Goal: Task Accomplishment & Management: Use online tool/utility

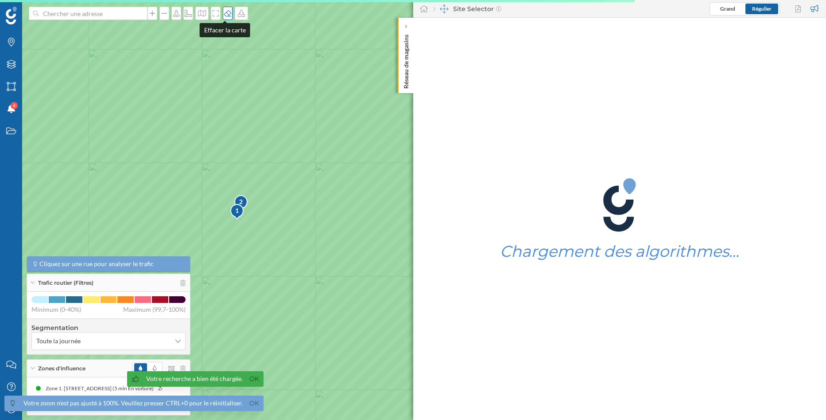
click at [223, 8] on div at bounding box center [228, 13] width 10 height 13
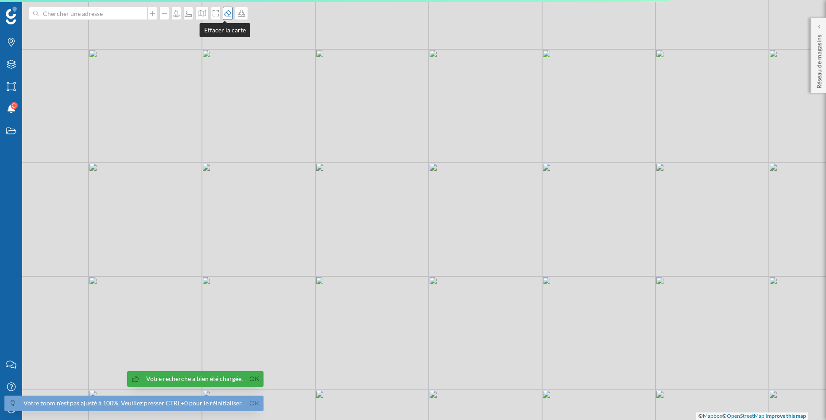
click at [223, 8] on div at bounding box center [228, 13] width 10 height 13
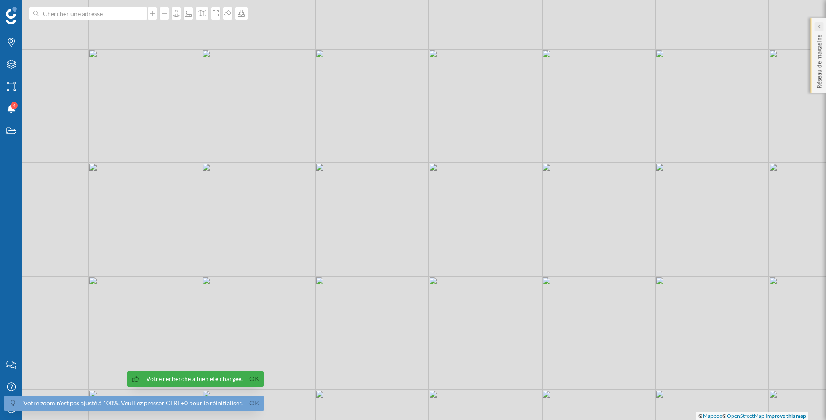
click at [817, 27] on div at bounding box center [819, 26] width 9 height 9
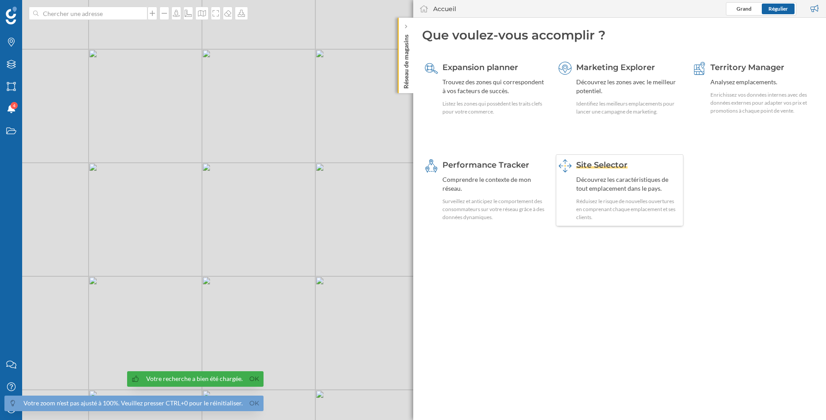
click at [590, 191] on div "Découvrez les caractéristiques de tout emplacement dans le pays." at bounding box center [628, 184] width 105 height 18
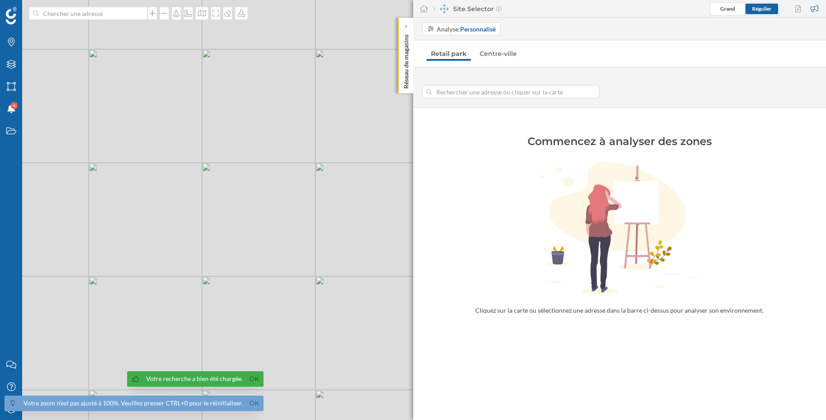
click at [483, 91] on input at bounding box center [511, 91] width 158 height 13
click at [276, 291] on div "© Mapbox © OpenStreetMap Improve this map" at bounding box center [413, 210] width 826 height 420
type input "[STREET_ADDRESS]"
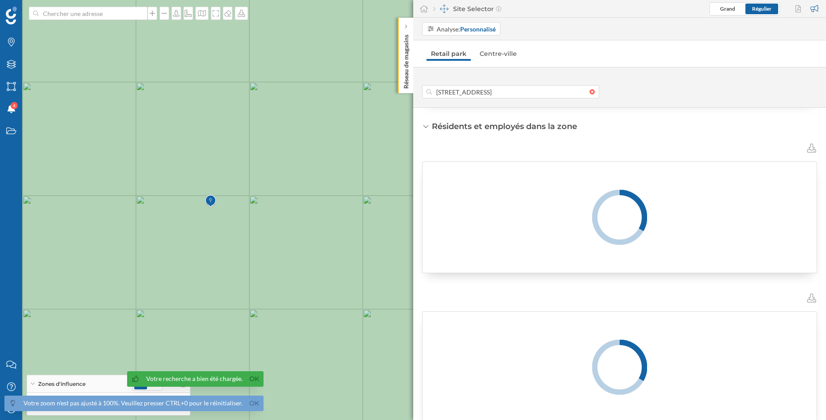
scroll to position [283, 0]
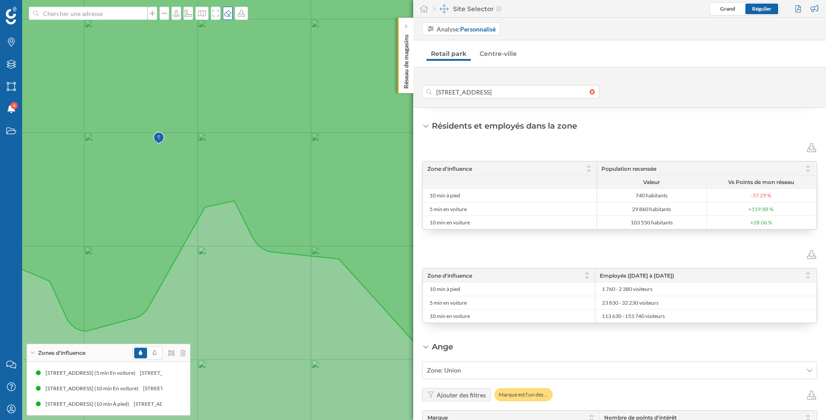
click at [226, 12] on icon at bounding box center [227, 13] width 9 height 7
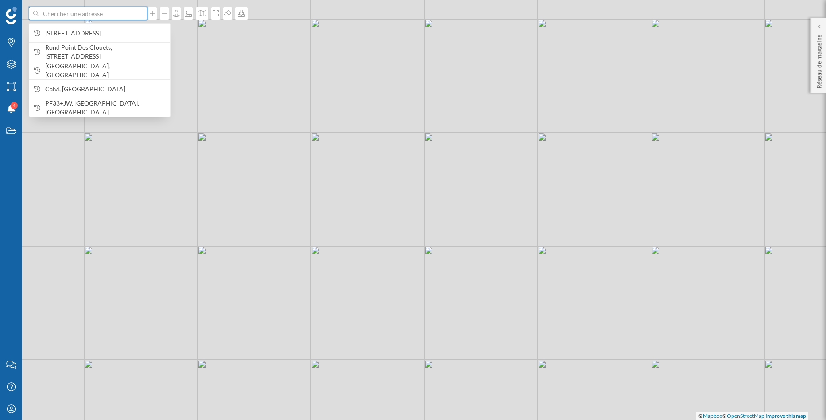
click at [108, 16] on input at bounding box center [88, 13] width 99 height 13
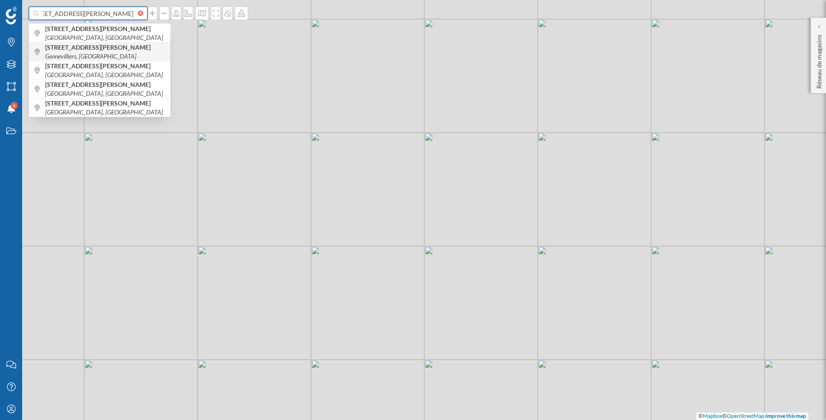
scroll to position [0, 26]
type input "[STREET_ADDRESS][PERSON_NAME]"
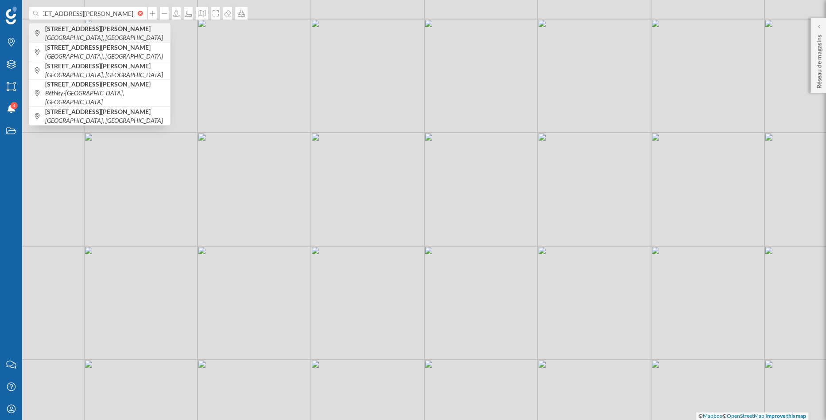
click at [116, 39] on icon "[GEOGRAPHIC_DATA], [GEOGRAPHIC_DATA]" at bounding box center [104, 38] width 118 height 8
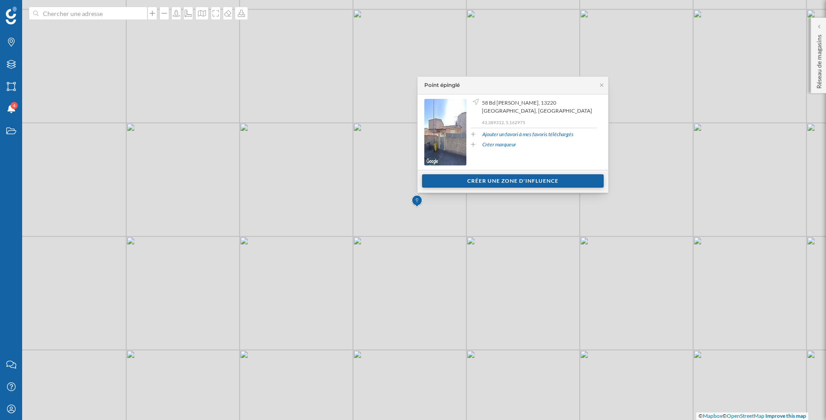
click at [518, 184] on div "Créer une zone d'influence" at bounding box center [513, 180] width 182 height 13
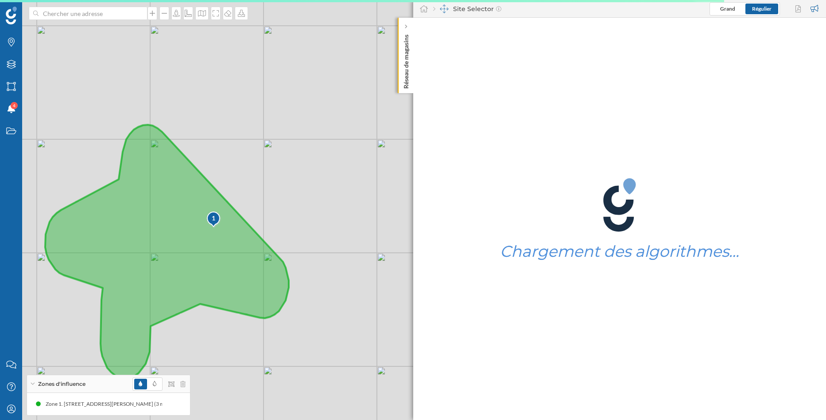
drag, startPoint x: 393, startPoint y: 216, endPoint x: 206, endPoint y: 238, distance: 188.3
click at [206, 238] on icon at bounding box center [167, 251] width 244 height 253
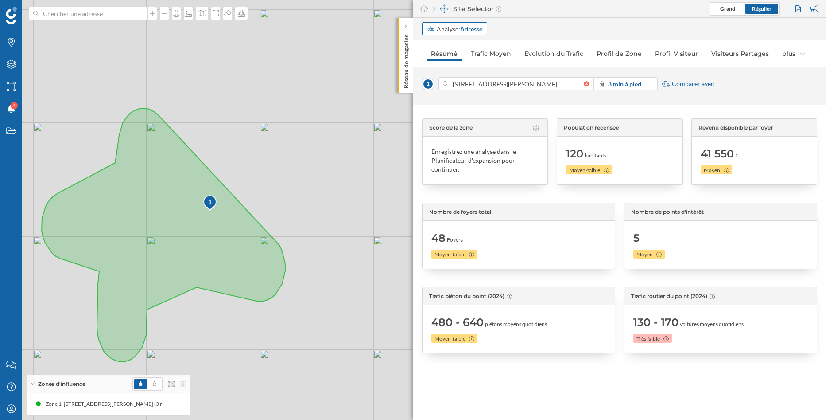
click at [472, 28] on strong "Adresse" at bounding box center [471, 29] width 22 height 8
click at [460, 49] on div "Personnalisé" at bounding box center [444, 47] width 35 height 8
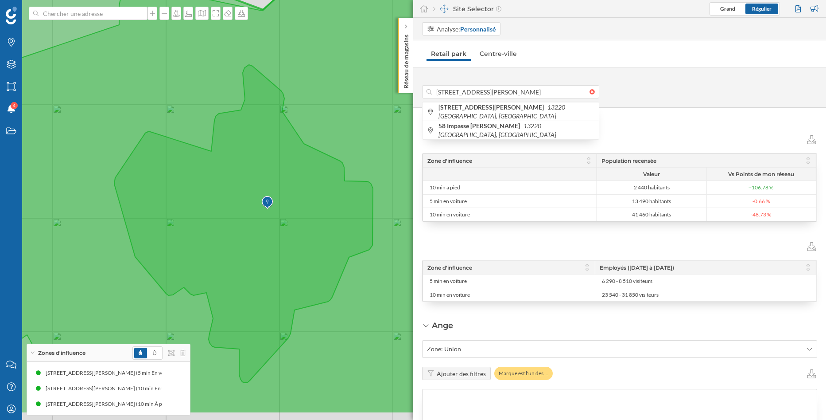
drag, startPoint x: 249, startPoint y: 284, endPoint x: 276, endPoint y: 232, distance: 59.1
click at [276, 232] on icon at bounding box center [243, 224] width 259 height 318
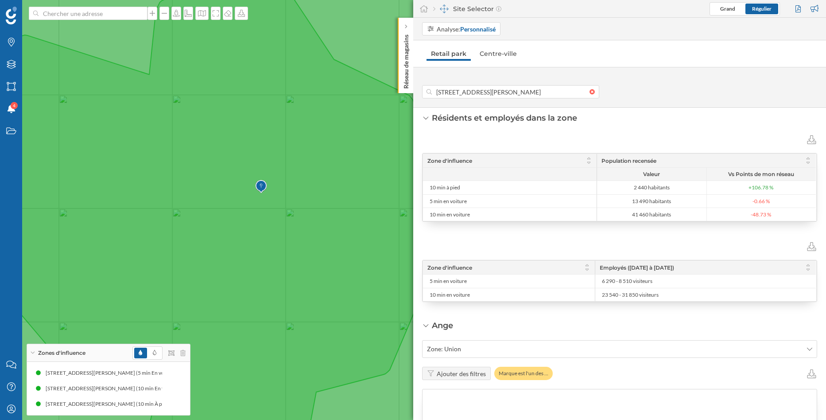
drag, startPoint x: 308, startPoint y: 194, endPoint x: 298, endPoint y: 228, distance: 36.0
click at [298, 228] on icon at bounding box center [214, 218] width 518 height 506
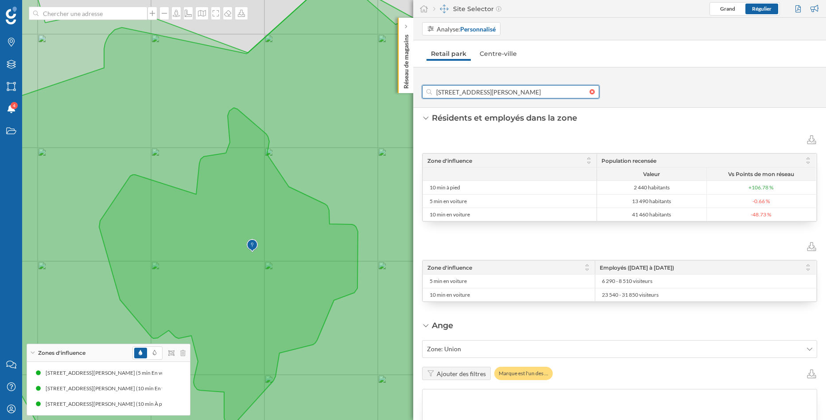
click at [527, 95] on input "[STREET_ADDRESS][PERSON_NAME]" at bounding box center [511, 91] width 158 height 13
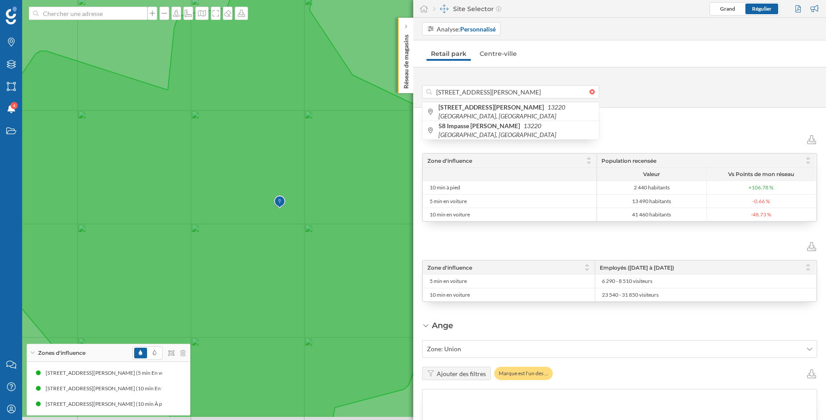
drag, startPoint x: 348, startPoint y: 302, endPoint x: 264, endPoint y: 191, distance: 138.8
click at [264, 191] on icon at bounding box center [233, 168] width 518 height 500
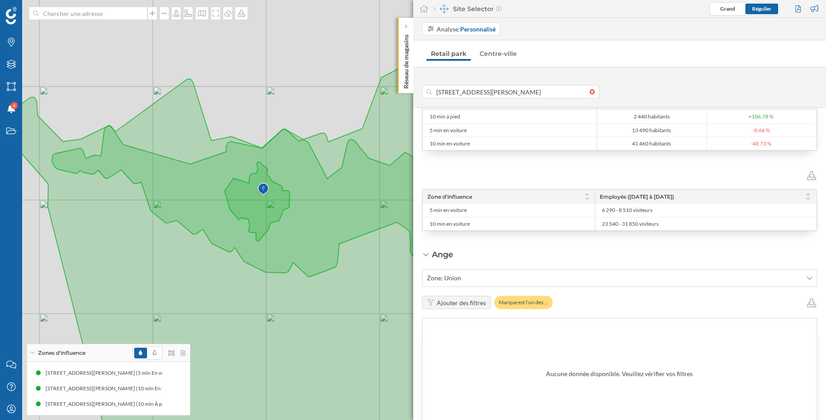
scroll to position [366, 0]
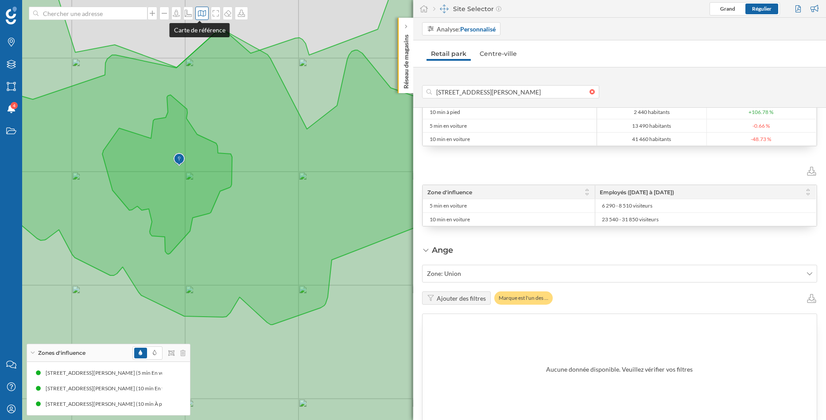
click at [200, 16] on icon at bounding box center [202, 13] width 9 height 7
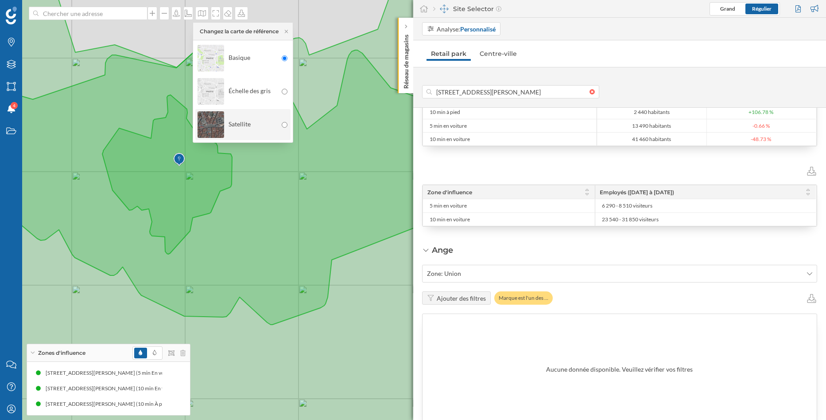
click at [251, 123] on div "Satellite" at bounding box center [238, 124] width 80 height 31
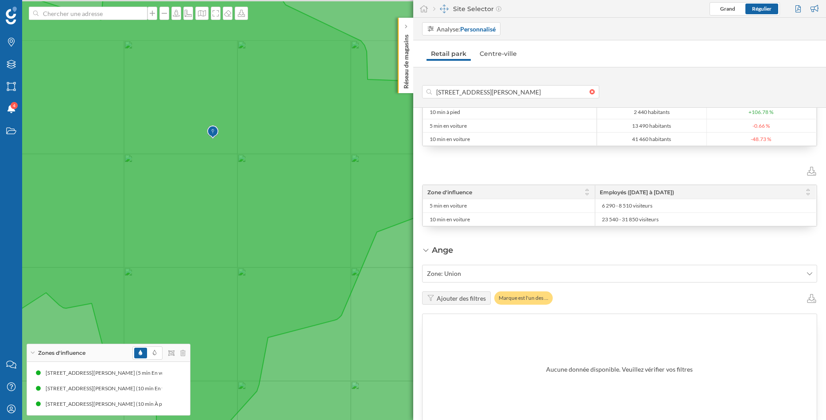
drag, startPoint x: 149, startPoint y: 147, endPoint x: 227, endPoint y: 190, distance: 88.9
click at [227, 190] on icon at bounding box center [209, 241] width 431 height 483
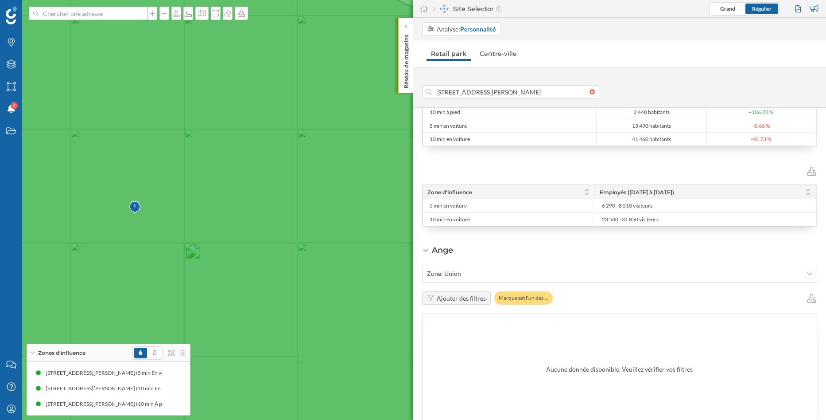
drag, startPoint x: 214, startPoint y: 84, endPoint x: 300, endPoint y: 235, distance: 174.4
click at [300, 235] on icon at bounding box center [238, 210] width 642 height 506
type input "[STREET_ADDRESS][PERSON_NAME]"
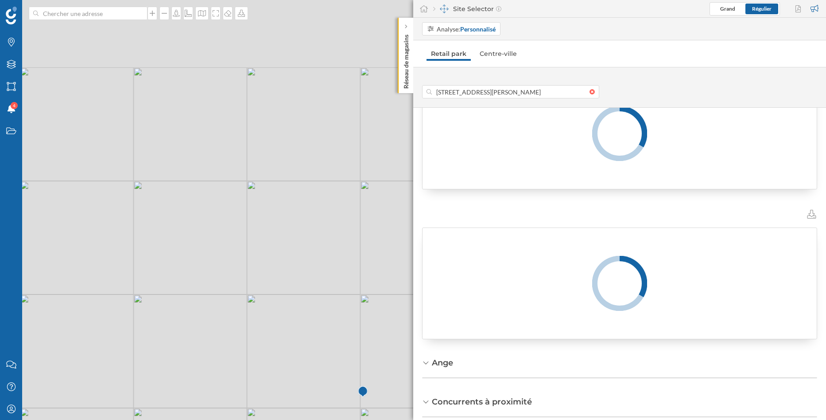
drag, startPoint x: 187, startPoint y: 89, endPoint x: 341, endPoint y: 292, distance: 255.2
click at [341, 292] on div "© Mapbox © OpenStreetMap Improve this map" at bounding box center [413, 210] width 826 height 420
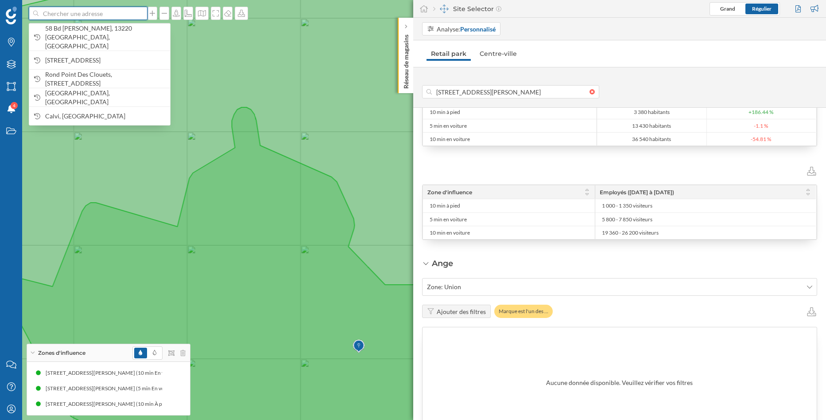
click at [121, 10] on input at bounding box center [88, 13] width 99 height 13
click at [110, 56] on span "[STREET_ADDRESS]" at bounding box center [105, 60] width 121 height 9
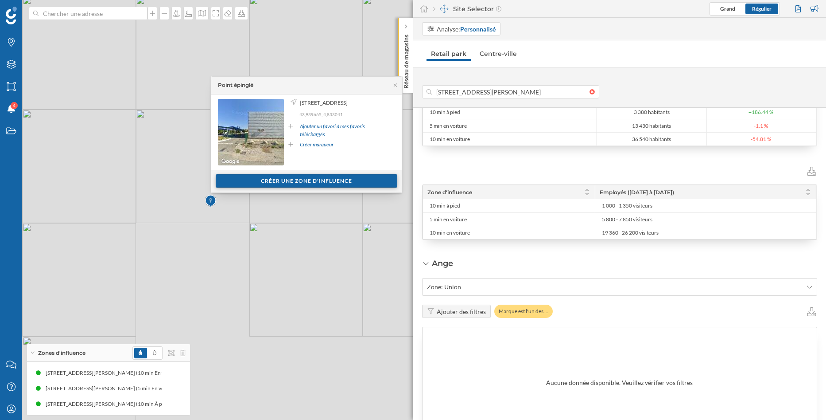
click at [293, 183] on div "Créer une zone d'influence" at bounding box center [307, 180] width 182 height 13
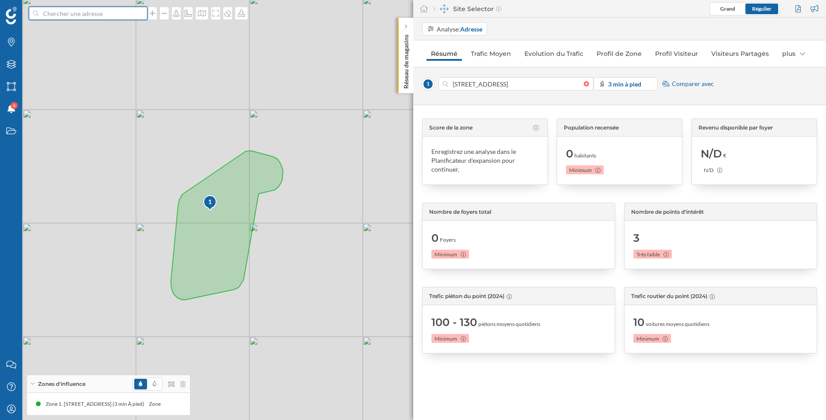
click at [71, 14] on input at bounding box center [88, 13] width 99 height 13
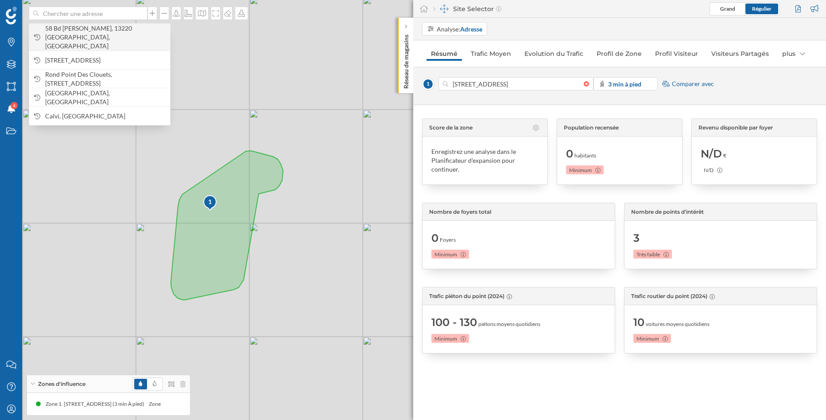
click at [94, 31] on span "58 Bd [PERSON_NAME], 13220 [GEOGRAPHIC_DATA], [GEOGRAPHIC_DATA]" at bounding box center [105, 37] width 121 height 27
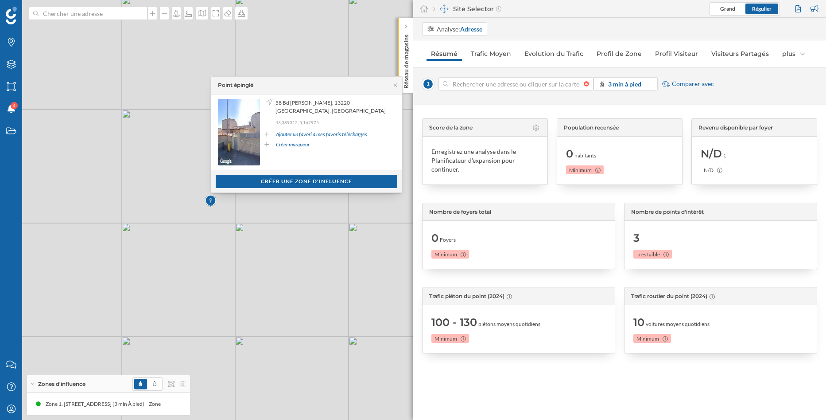
click at [587, 82] on div at bounding box center [589, 83] width 10 height 5
click at [584, 82] on input at bounding box center [516, 83] width 136 height 13
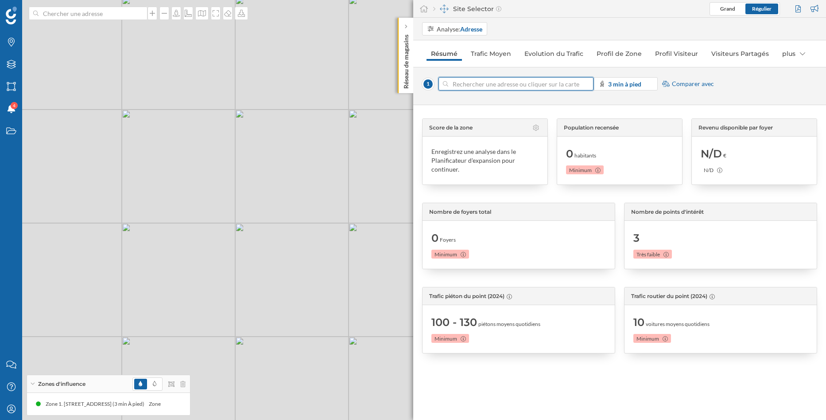
click at [517, 82] on input at bounding box center [516, 83] width 136 height 13
click at [226, 13] on icon at bounding box center [227, 13] width 9 height 7
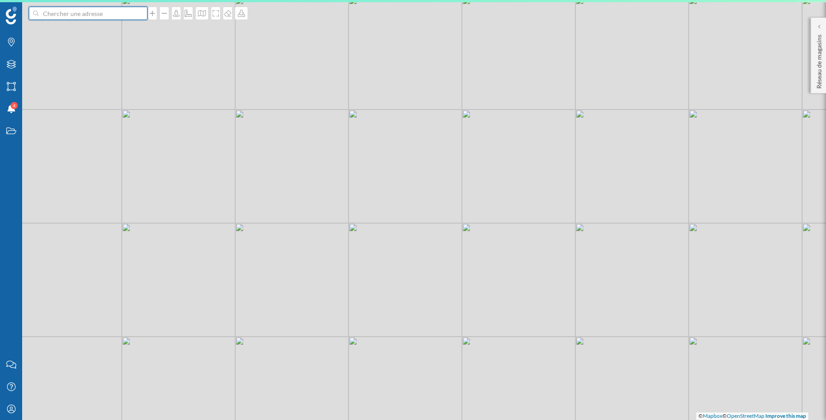
click at [124, 11] on input at bounding box center [88, 13] width 99 height 13
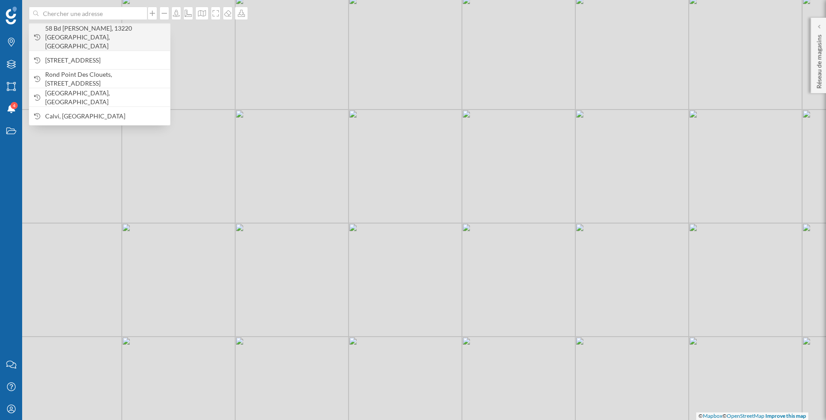
click at [123, 39] on span "58 Bd [PERSON_NAME], 13220 [GEOGRAPHIC_DATA], [GEOGRAPHIC_DATA]" at bounding box center [105, 37] width 121 height 27
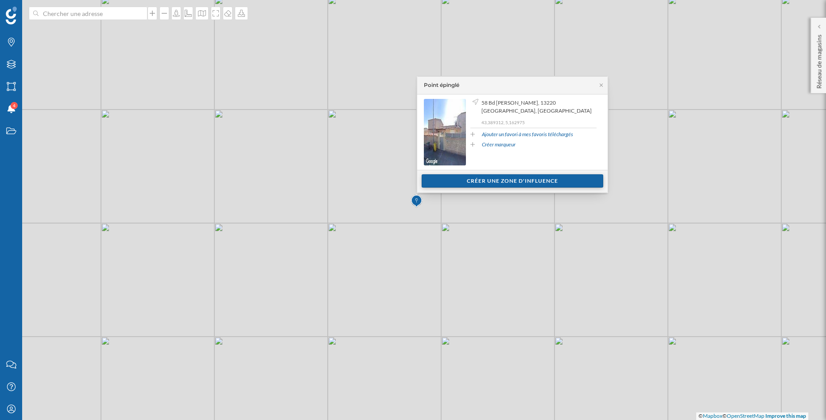
click at [571, 180] on div "Créer une zone d'influence" at bounding box center [513, 180] width 182 height 13
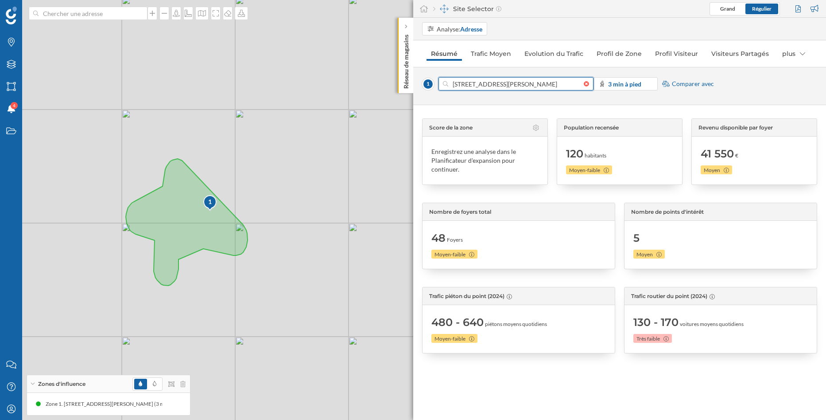
click at [513, 79] on input "[STREET_ADDRESS][PERSON_NAME]" at bounding box center [516, 83] width 136 height 13
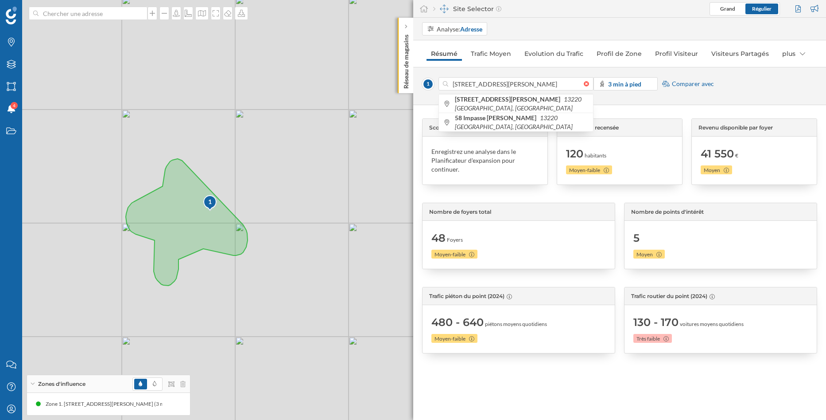
click at [492, 384] on div "Score de la zone Enregistrez une analyse dans le Planificateur d'expansion pour…" at bounding box center [619, 262] width 413 height 315
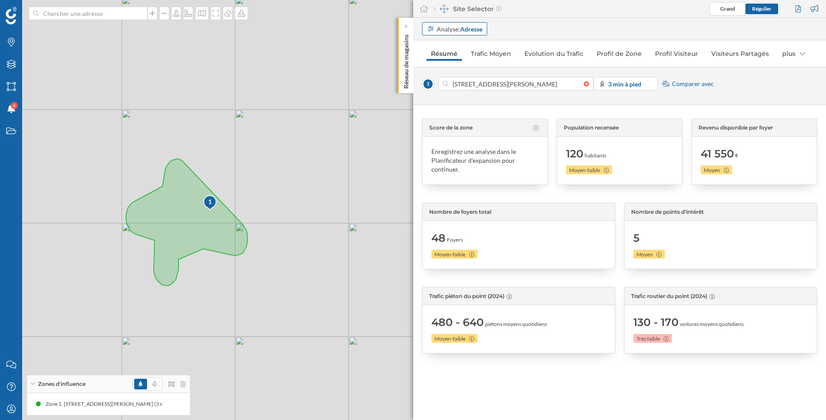
click at [451, 30] on div "Analyse: Adresse" at bounding box center [460, 28] width 46 height 9
click at [459, 45] on div "Personnalisé" at bounding box center [444, 47] width 35 height 8
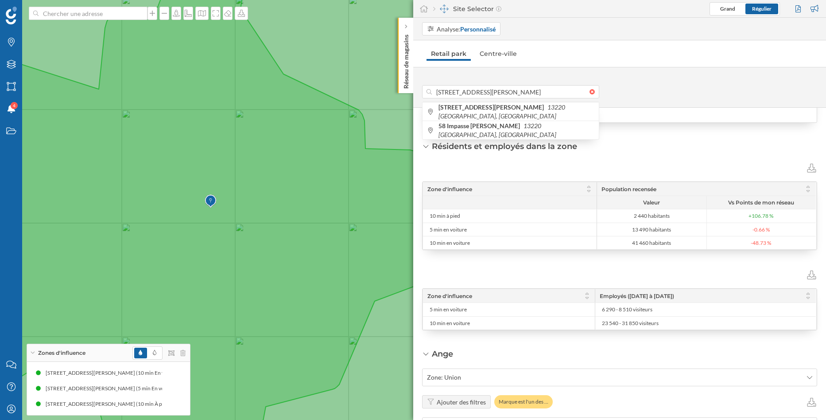
scroll to position [0, 0]
click at [617, 89] on div "[STREET_ADDRESS][PERSON_NAME] [STREET_ADDRESS][PERSON_NAME] 58 Impasse [PERSON_…" at bounding box center [620, 91] width 396 height 13
